Goal: Find contact information: Find contact information

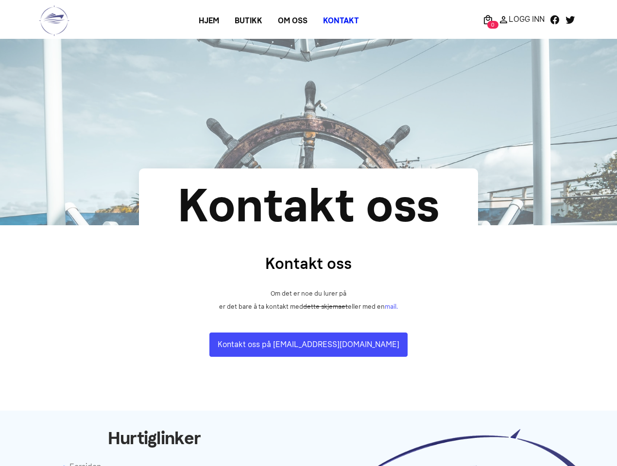
click at [309, 233] on section "Kontakt oss Om det er noe du lurer på er det bare å ta kontakt med dette skjema…" at bounding box center [308, 304] width 617 height 158
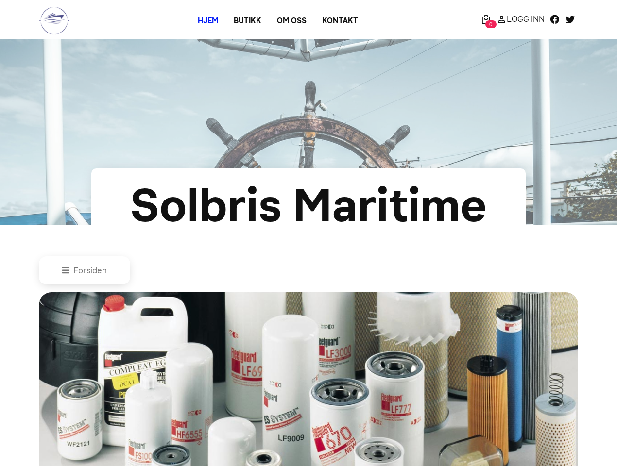
scroll to position [467, 0]
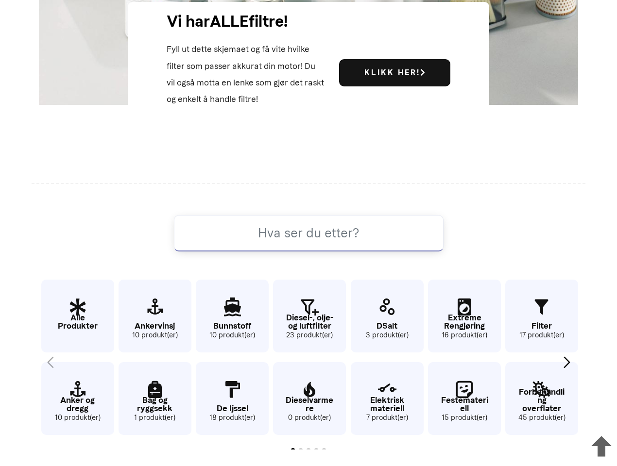
click at [309, 233] on input at bounding box center [309, 233] width 270 height 36
click at [601, 445] on icon at bounding box center [601, 447] width 31 height 37
click at [567, 362] on div "Next slide" at bounding box center [566, 362] width 13 height 21
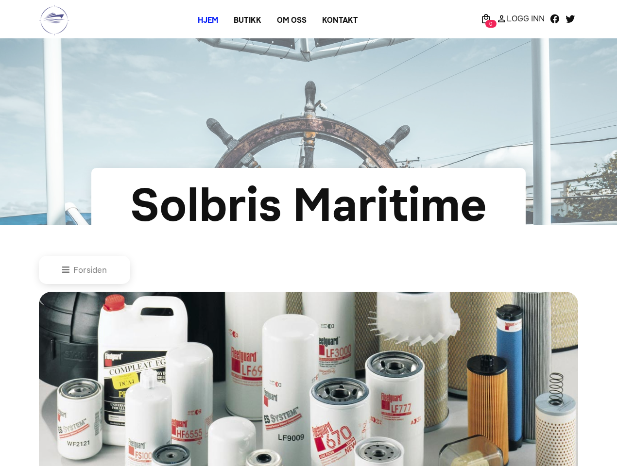
scroll to position [0, 0]
